Goal: Navigation & Orientation: Find specific page/section

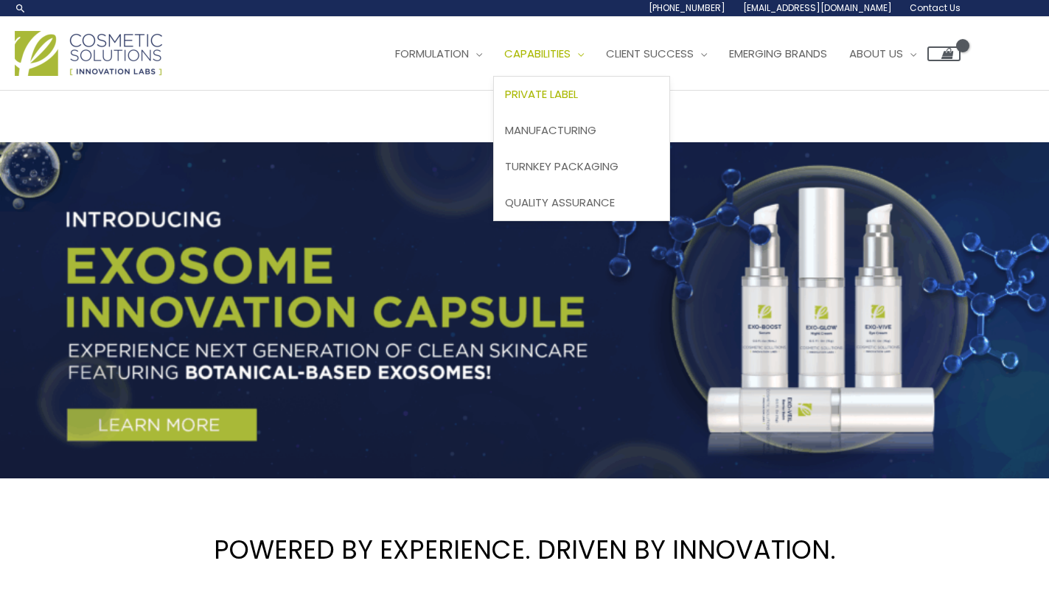
click at [578, 97] on span "Private Label" at bounding box center [541, 93] width 73 height 15
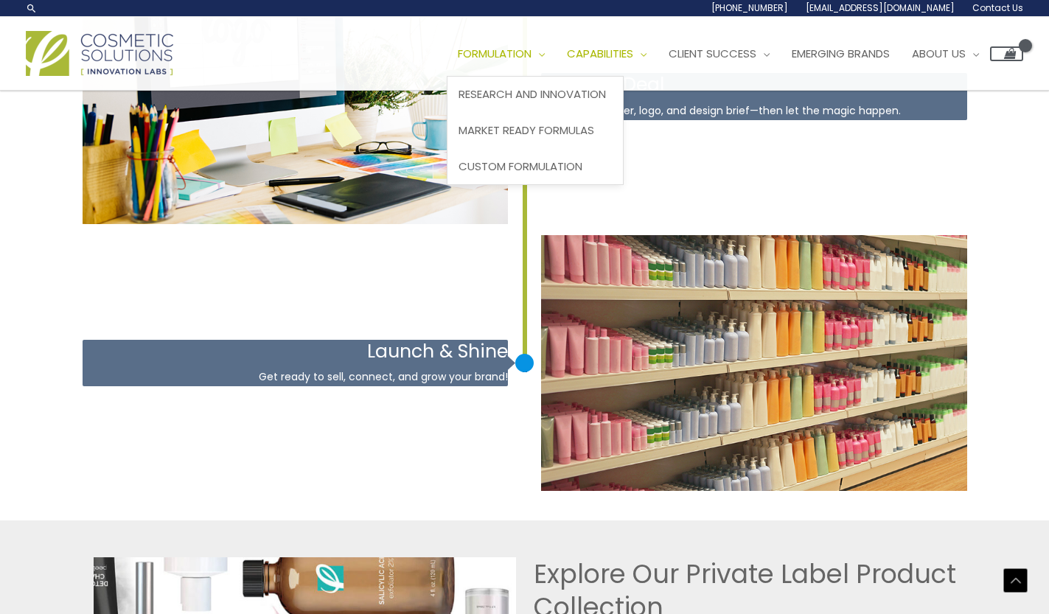
scroll to position [2687, 0]
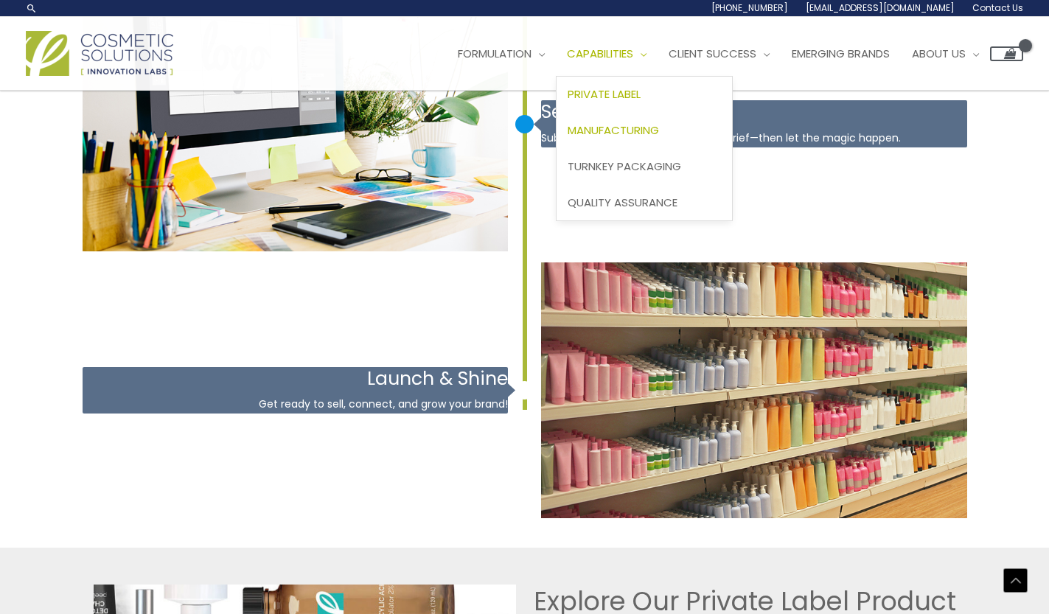
click at [641, 129] on span "Manufacturing" at bounding box center [613, 129] width 91 height 15
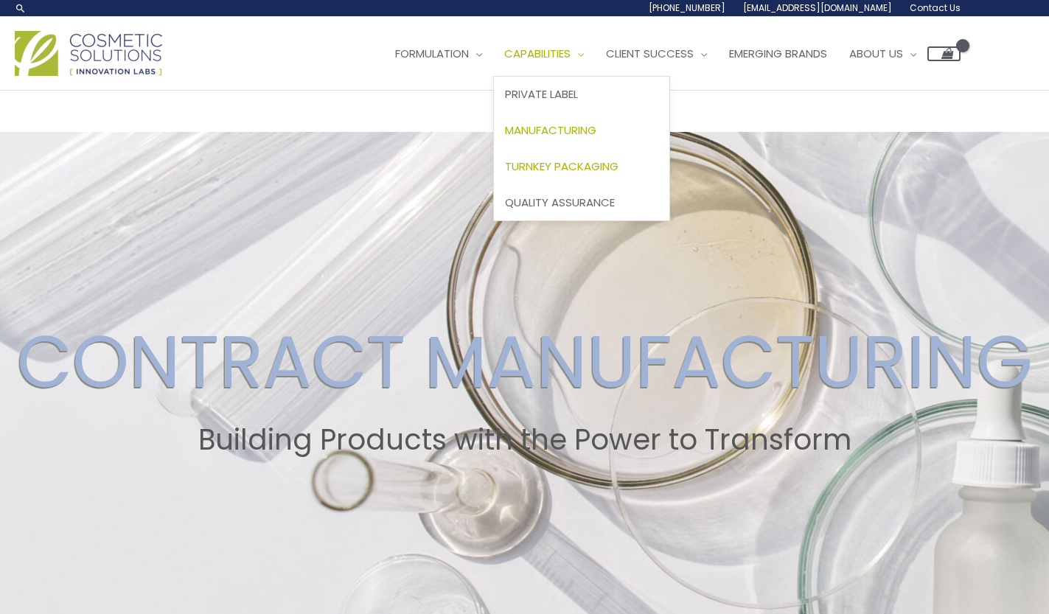
click at [589, 170] on span "Turnkey Packaging" at bounding box center [562, 166] width 114 height 15
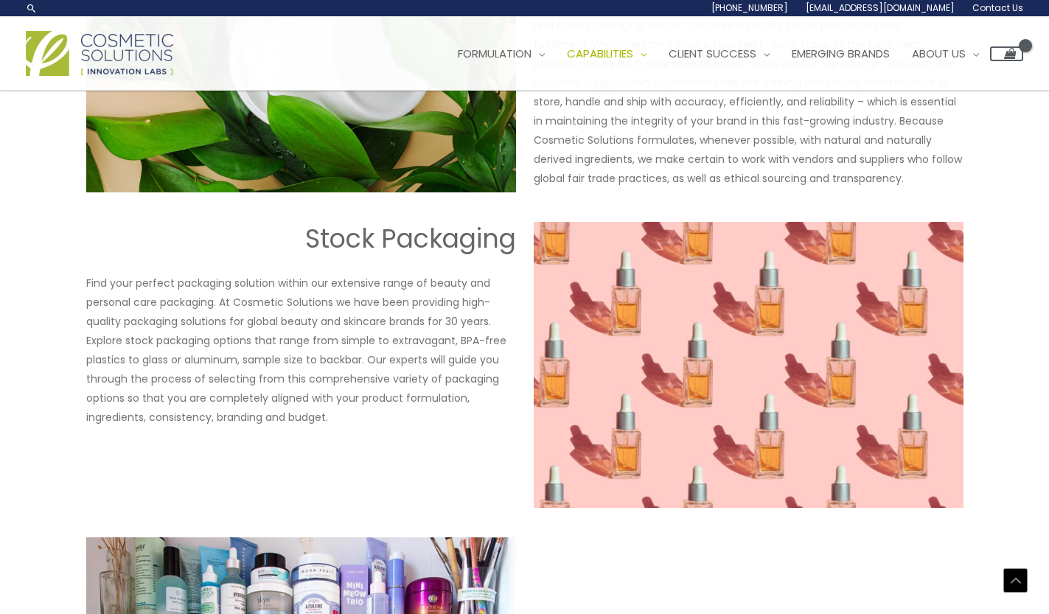
scroll to position [1218, 0]
